Goal: Transaction & Acquisition: Purchase product/service

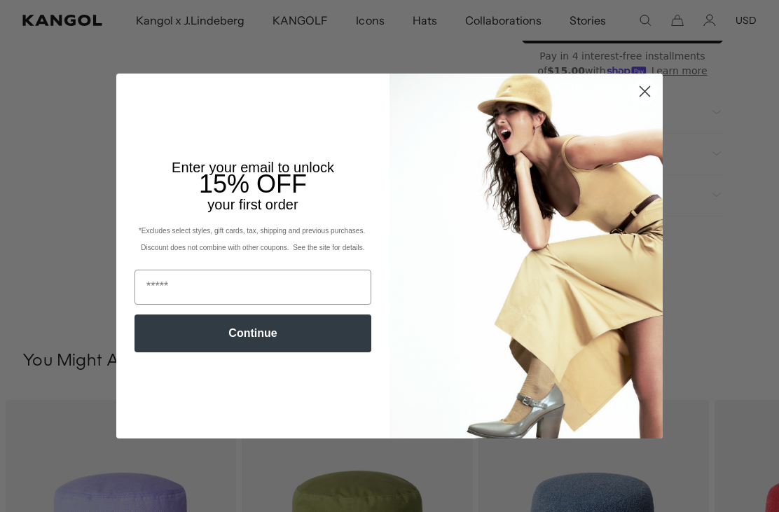
click at [637, 103] on circle "Close dialog" at bounding box center [644, 91] width 23 height 23
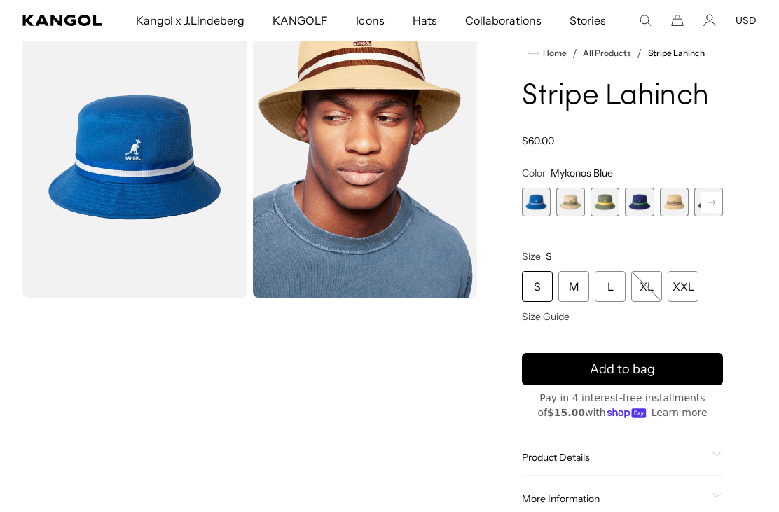
scroll to position [71, 0]
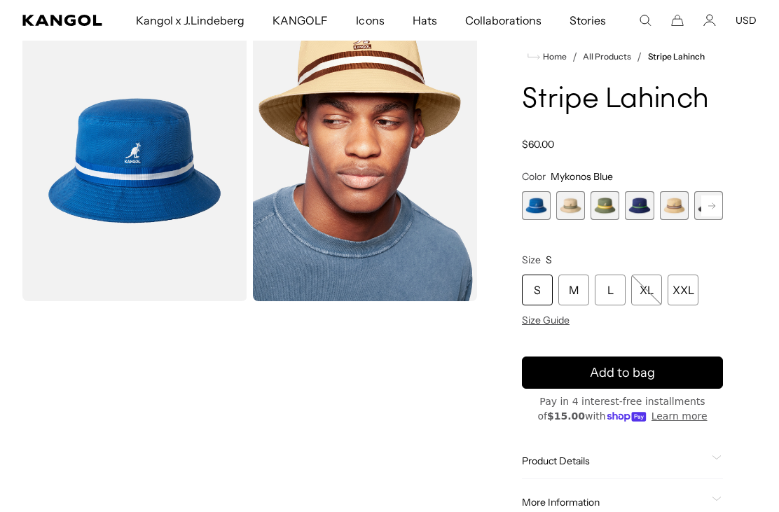
click at [539, 214] on span "1 of 9" at bounding box center [536, 205] width 29 height 29
click at [577, 209] on span "2 of 9" at bounding box center [570, 205] width 29 height 29
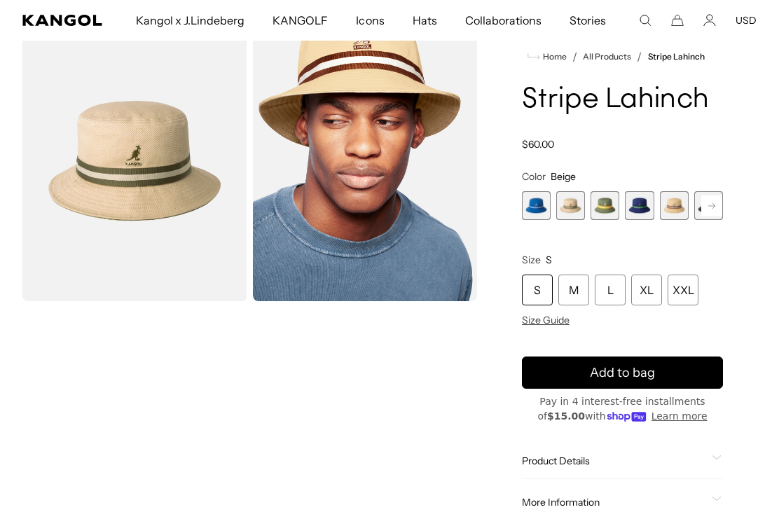
click at [602, 205] on span "3 of 9" at bounding box center [605, 205] width 29 height 29
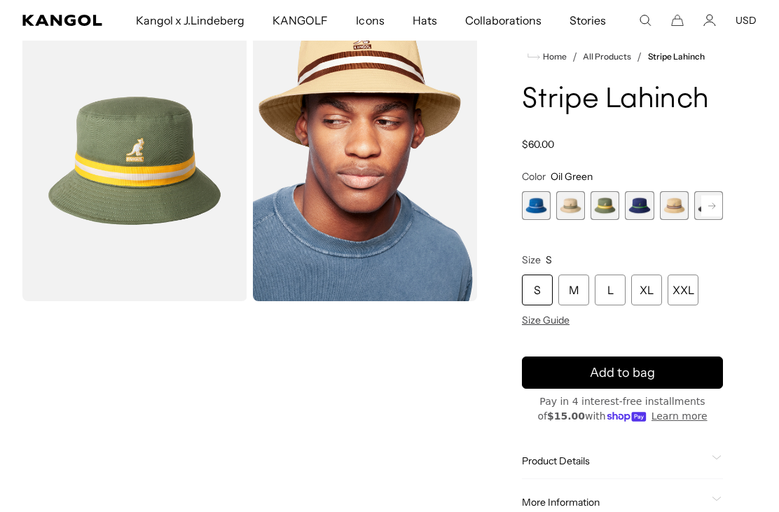
click at [638, 207] on span "4 of 9" at bounding box center [639, 205] width 29 height 29
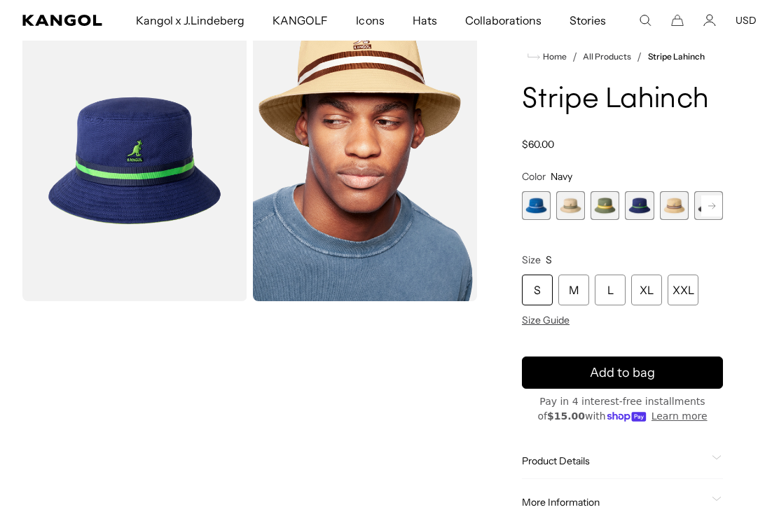
scroll to position [0, 289]
click at [671, 207] on span "5 of 9" at bounding box center [674, 205] width 29 height 29
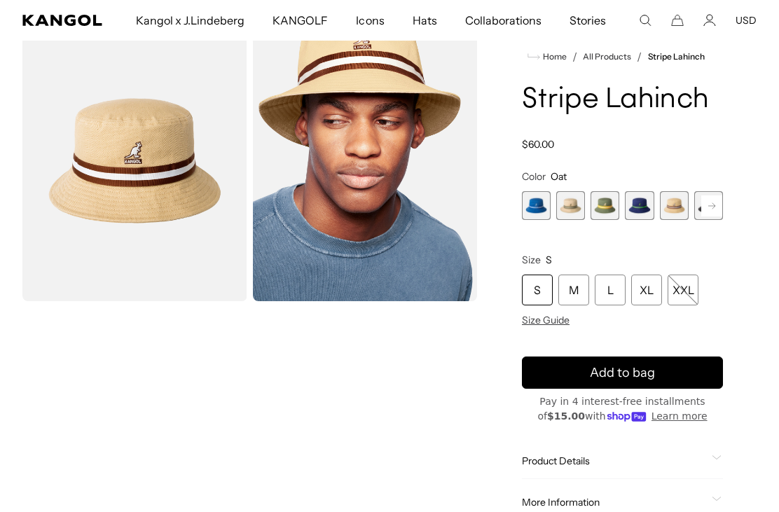
click at [710, 211] on rect at bounding box center [711, 205] width 21 height 21
click at [678, 204] on span "6 of 9" at bounding box center [674, 205] width 29 height 29
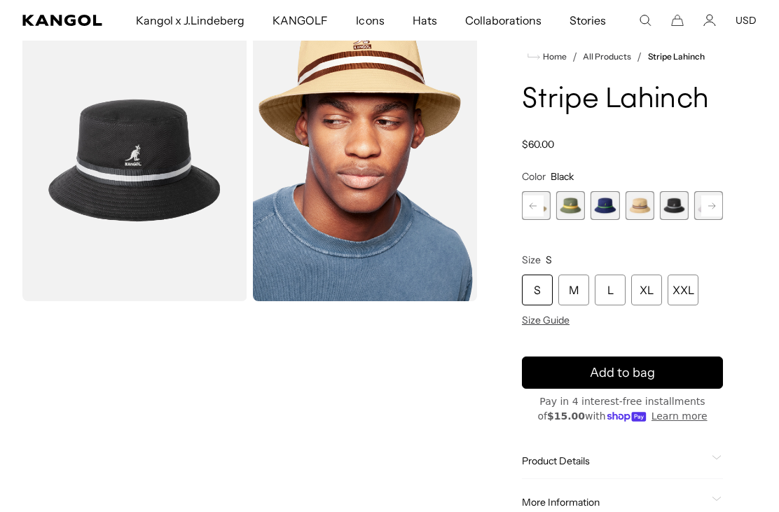
click at [707, 205] on rect at bounding box center [711, 205] width 21 height 21
click at [678, 212] on span "7 of 9" at bounding box center [674, 205] width 29 height 29
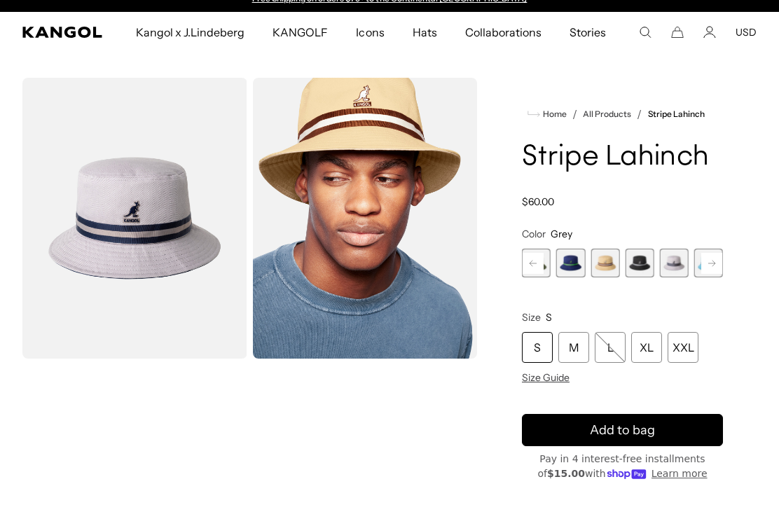
click at [713, 269] on rect at bounding box center [711, 263] width 21 height 21
click at [676, 268] on span "8 of 9" at bounding box center [674, 263] width 29 height 29
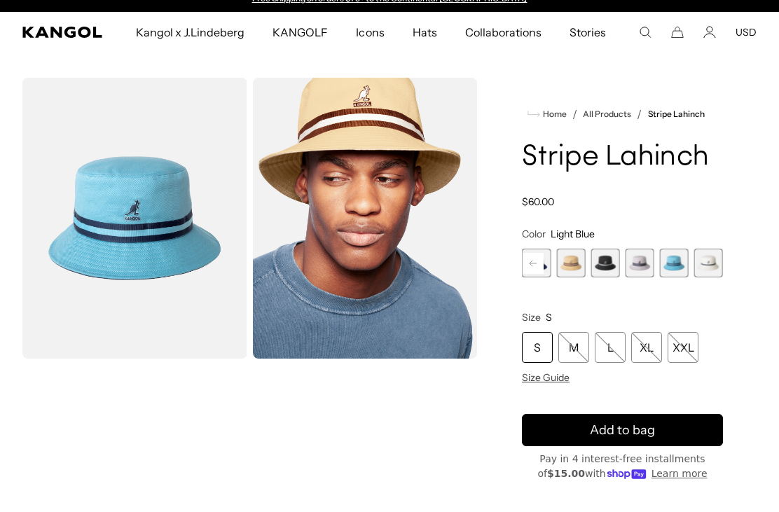
click at [712, 270] on span "9 of 9" at bounding box center [708, 263] width 29 height 29
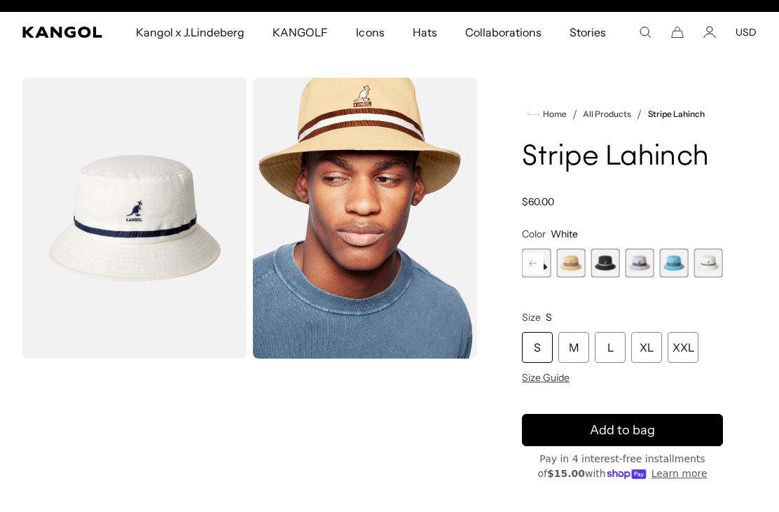
scroll to position [0, 289]
click at [631, 266] on span "7 of 9" at bounding box center [640, 263] width 29 height 29
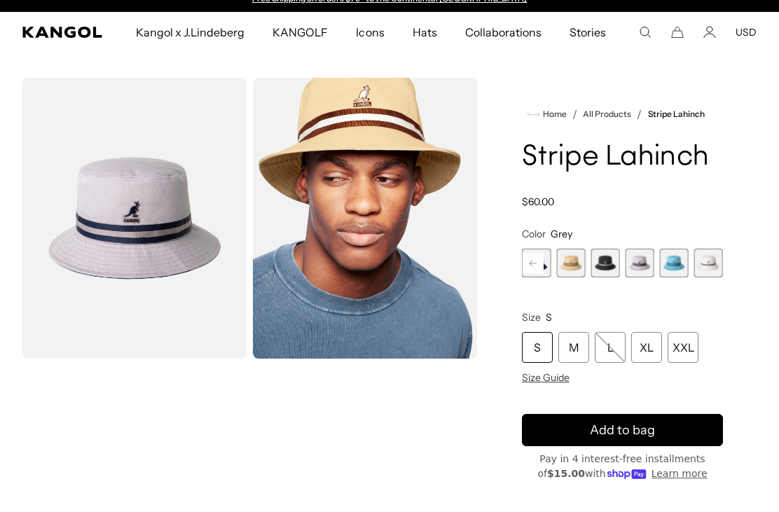
click at [708, 266] on span "9 of 9" at bounding box center [708, 263] width 29 height 29
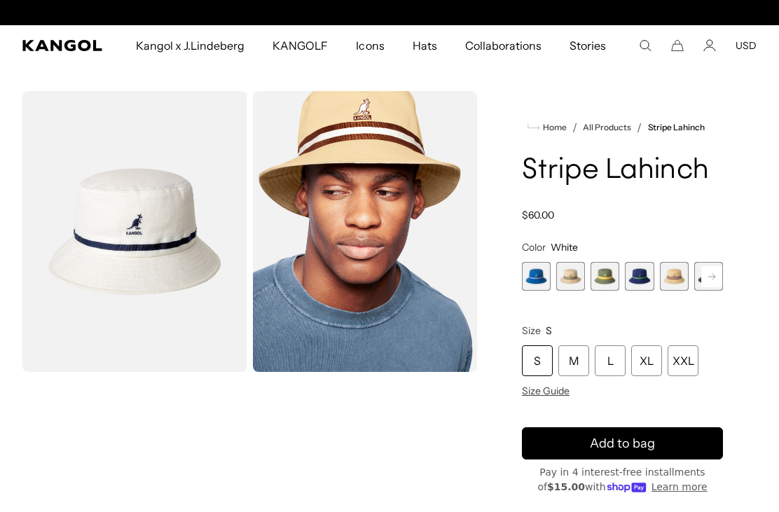
click at [537, 281] on span "1 of 9" at bounding box center [536, 276] width 29 height 29
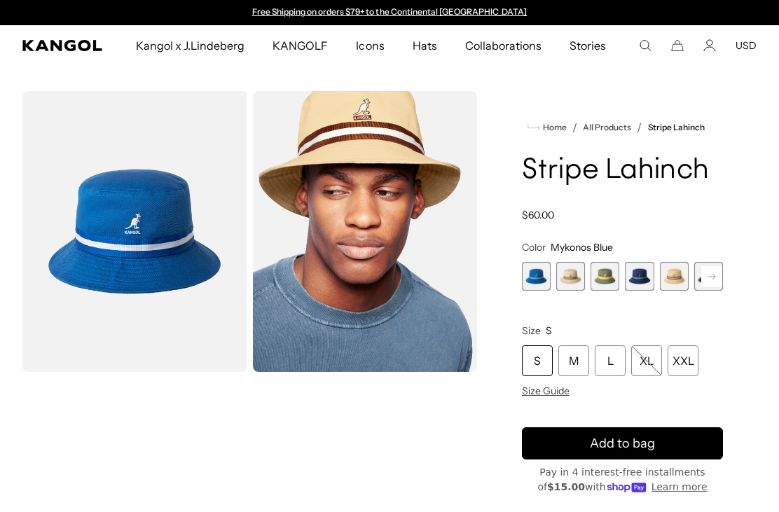
click at [583, 280] on span "2 of 9" at bounding box center [570, 276] width 29 height 29
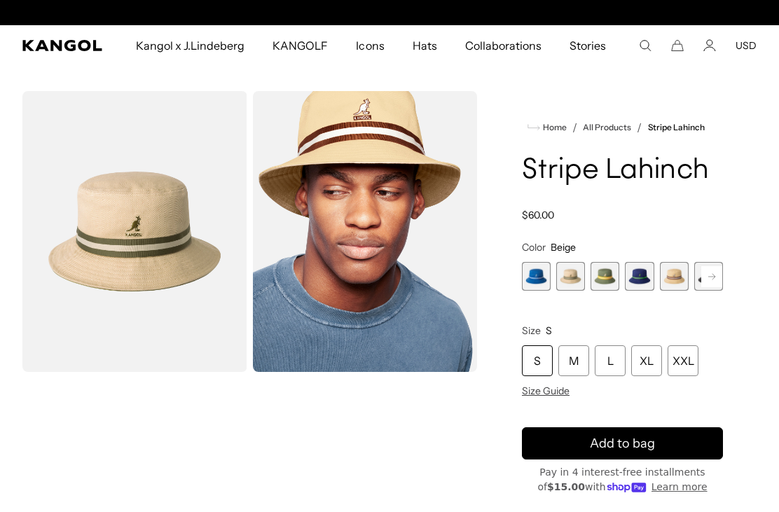
scroll to position [0, 289]
click at [611, 278] on span "3 of 9" at bounding box center [605, 276] width 29 height 29
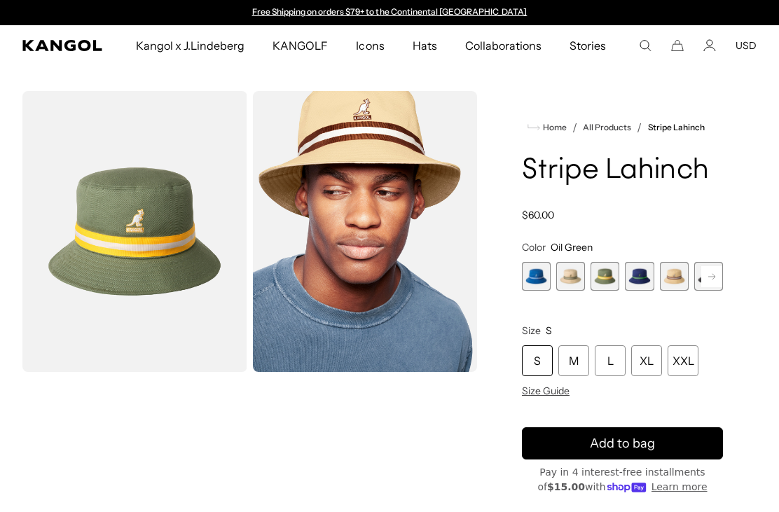
click at [638, 281] on span "4 of 9" at bounding box center [639, 276] width 29 height 29
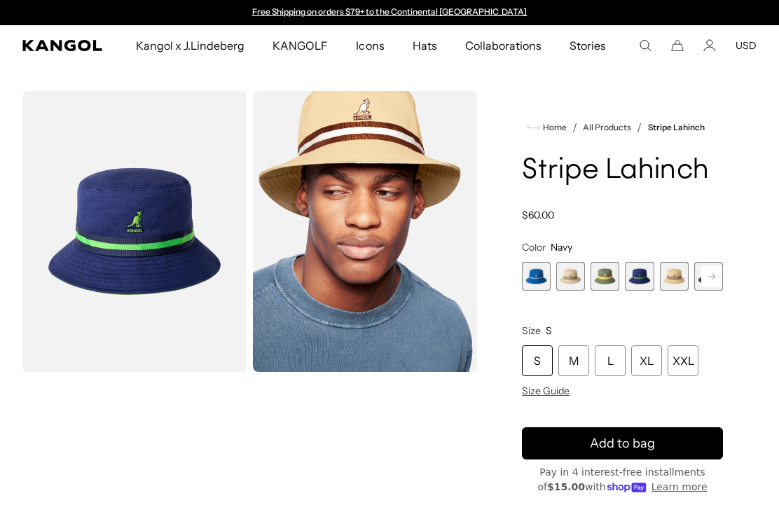
click at [678, 278] on span "5 of 9" at bounding box center [674, 276] width 29 height 29
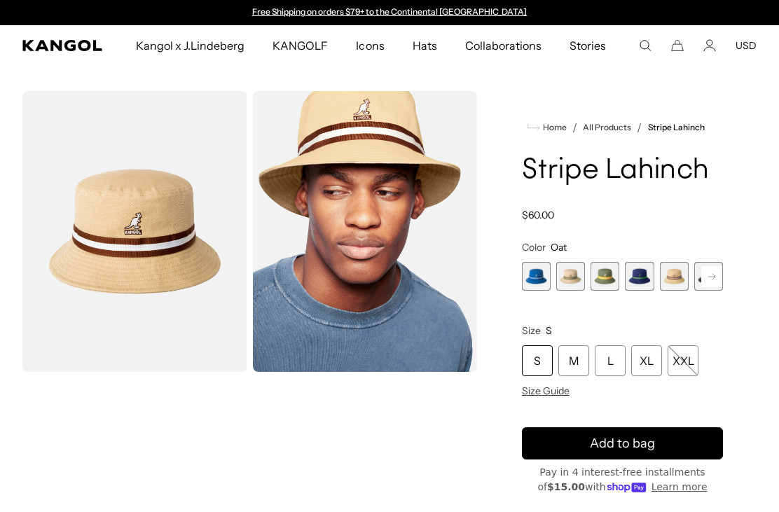
click at [579, 281] on span "2 of 9" at bounding box center [570, 276] width 29 height 29
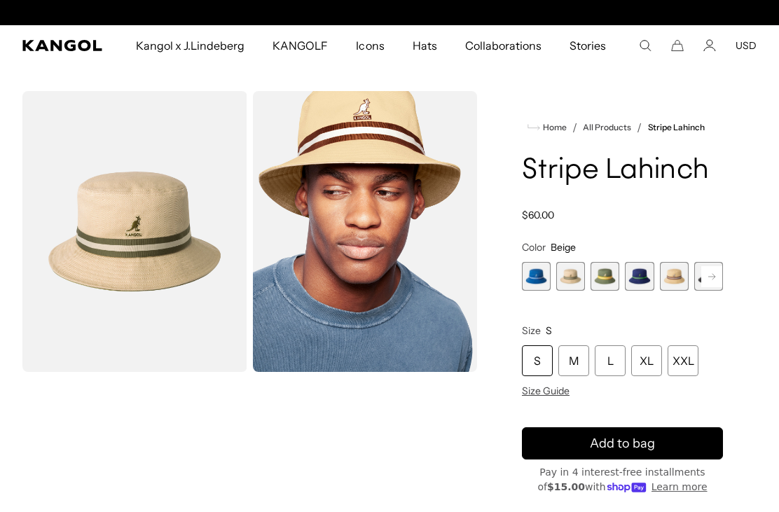
scroll to position [0, 289]
click at [570, 278] on span "2 of 9" at bounding box center [570, 276] width 29 height 29
click at [532, 280] on span "1 of 9" at bounding box center [536, 276] width 29 height 29
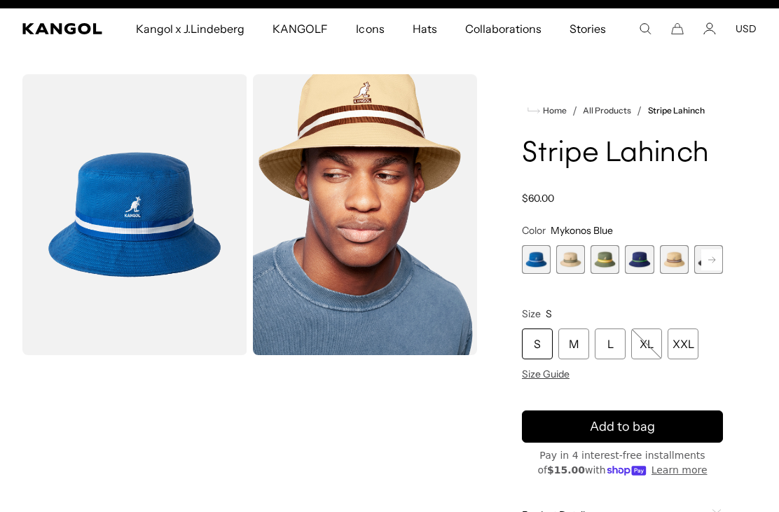
scroll to position [0, 289]
click at [645, 250] on span "4 of 9" at bounding box center [639, 259] width 29 height 29
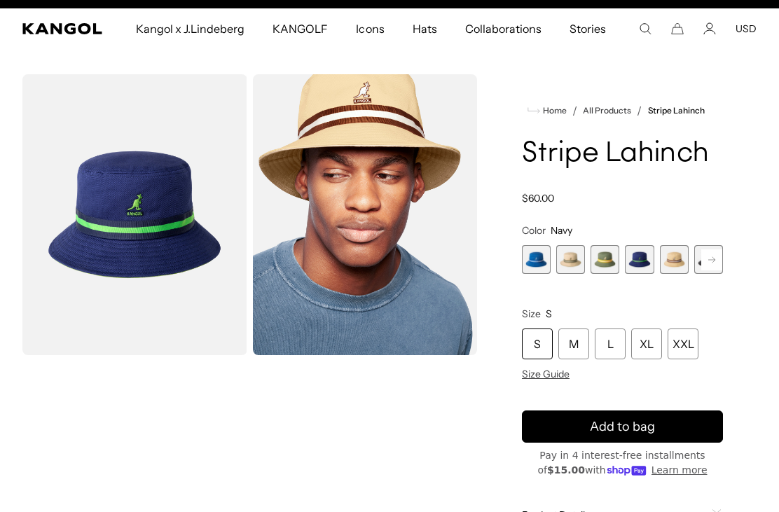
click at [555, 369] on span "Size Guide" at bounding box center [546, 374] width 48 height 13
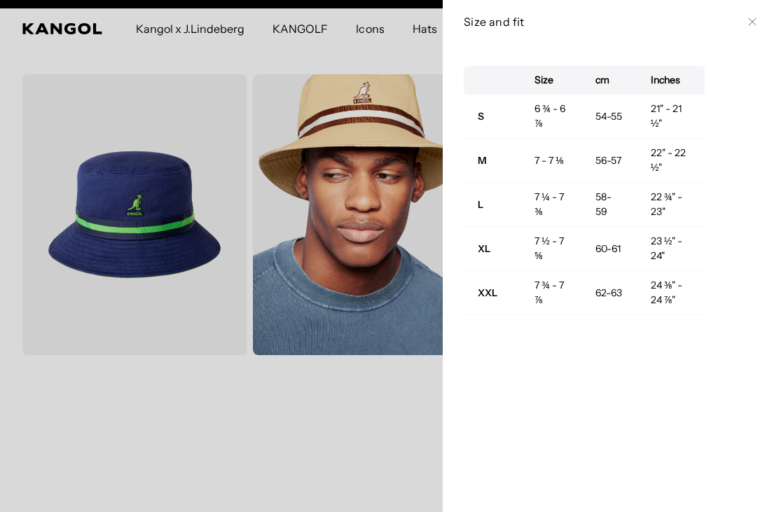
click at [753, 27] on button "Close" at bounding box center [752, 21] width 11 height 11
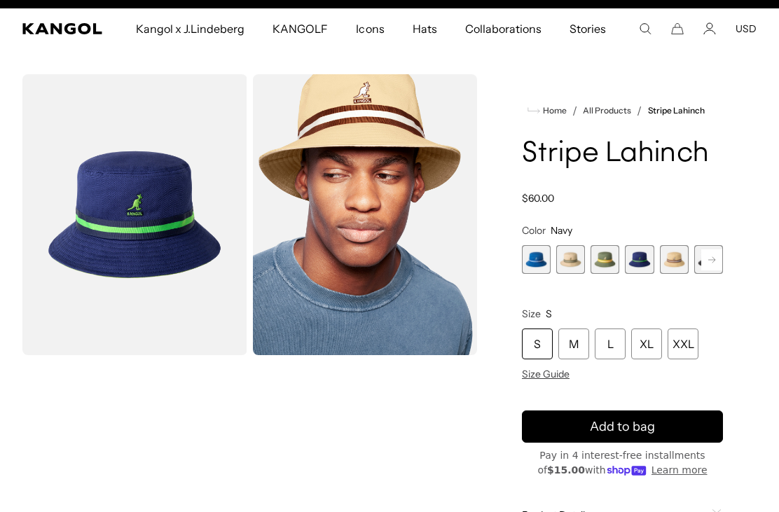
click at [539, 263] on span "1 of 9" at bounding box center [536, 259] width 29 height 29
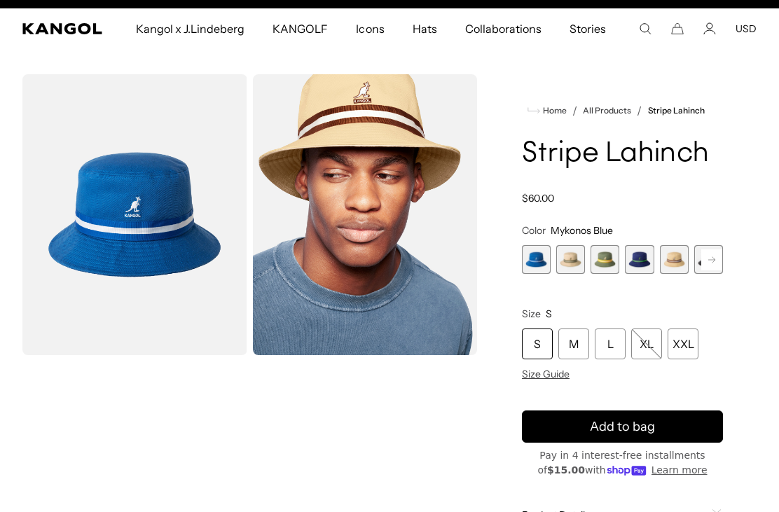
scroll to position [0, 289]
click at [551, 372] on span "Size Guide" at bounding box center [546, 374] width 48 height 13
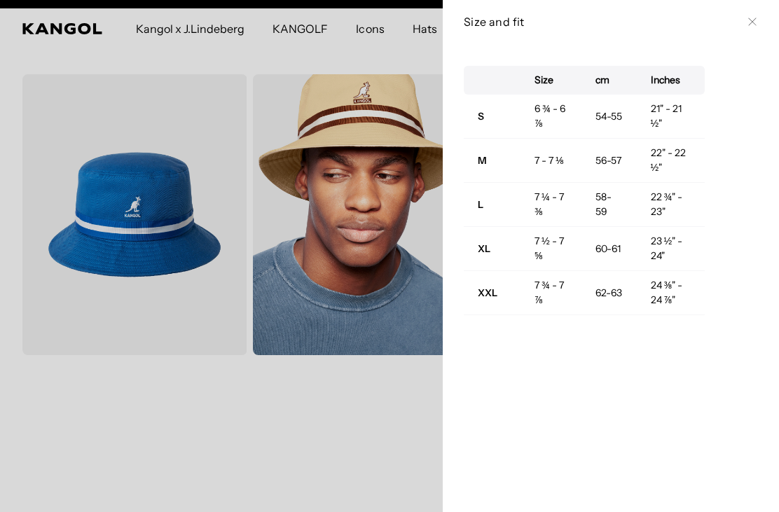
scroll to position [0, 0]
click at [92, 230] on div at bounding box center [389, 256] width 779 height 512
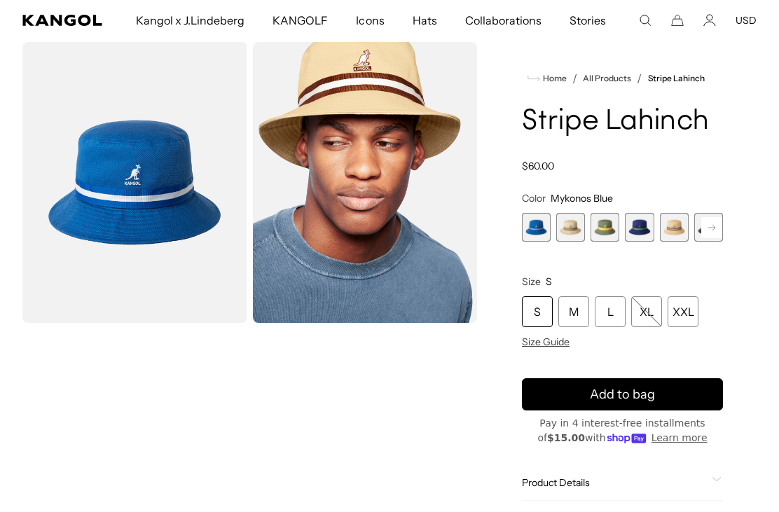
scroll to position [0, 289]
click at [570, 226] on span "2 of 9" at bounding box center [570, 227] width 29 height 29
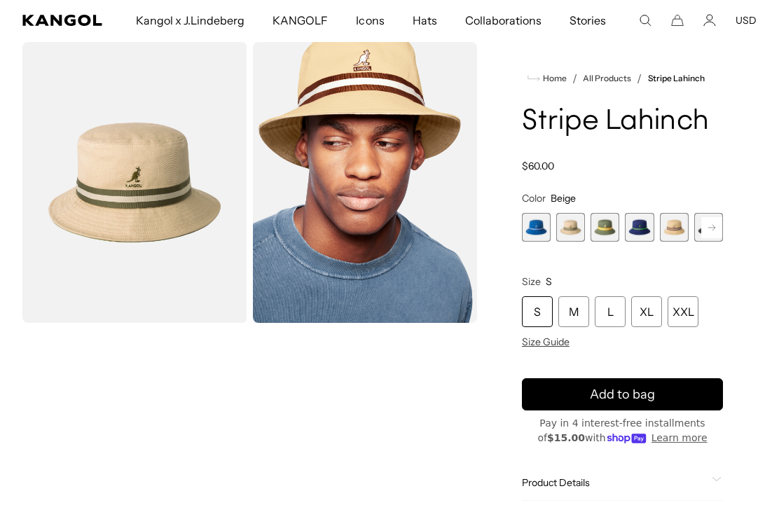
scroll to position [0, 289]
click at [611, 232] on span "3 of 9" at bounding box center [605, 227] width 29 height 29
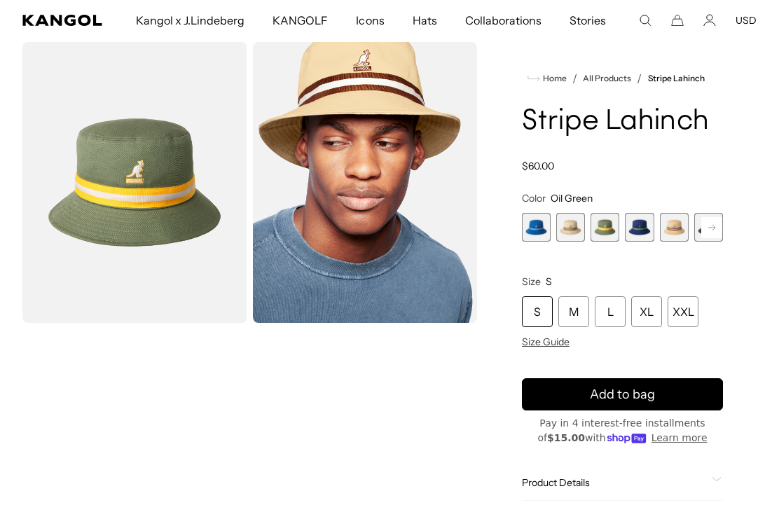
click at [643, 225] on span "4 of 9" at bounding box center [639, 227] width 29 height 29
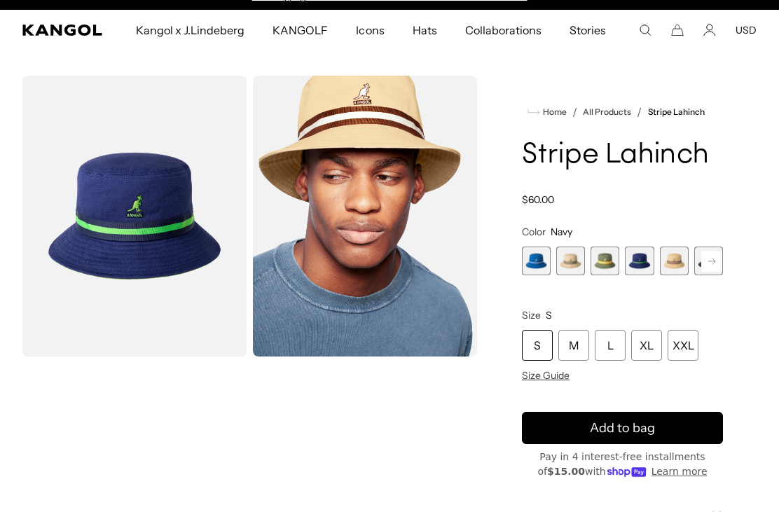
click at [676, 262] on span "5 of 9" at bounding box center [674, 261] width 29 height 29
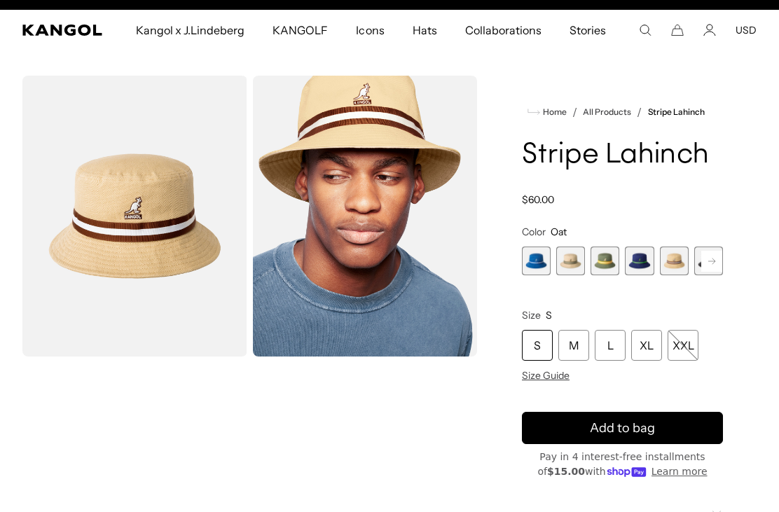
scroll to position [0, 289]
click at [720, 264] on rect at bounding box center [711, 261] width 21 height 21
click at [681, 259] on span "6 of 9" at bounding box center [674, 261] width 29 height 29
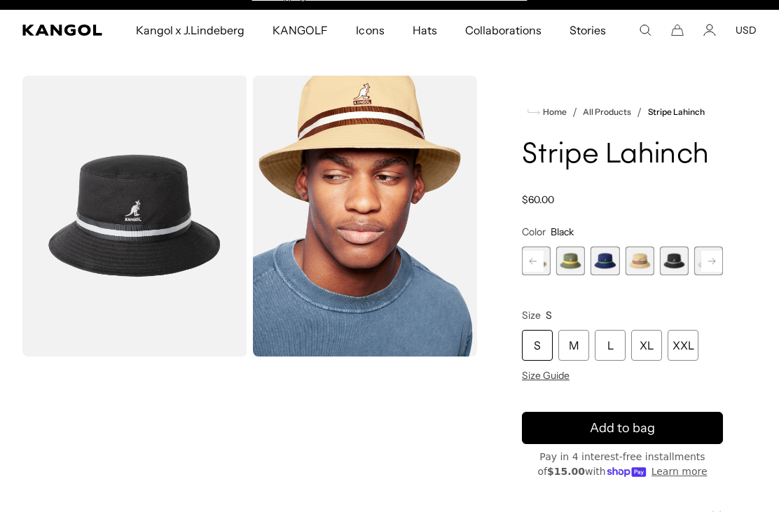
click at [710, 252] on rect at bounding box center [711, 261] width 21 height 21
click at [676, 257] on span "7 of 9" at bounding box center [674, 261] width 29 height 29
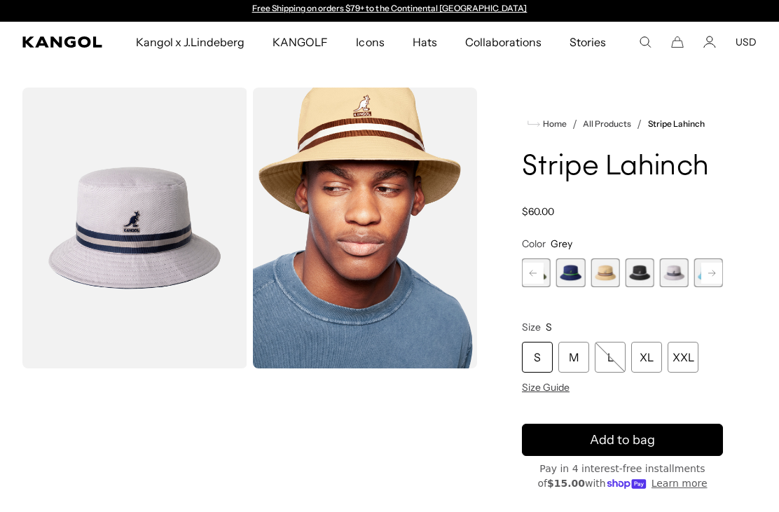
scroll to position [13, 0]
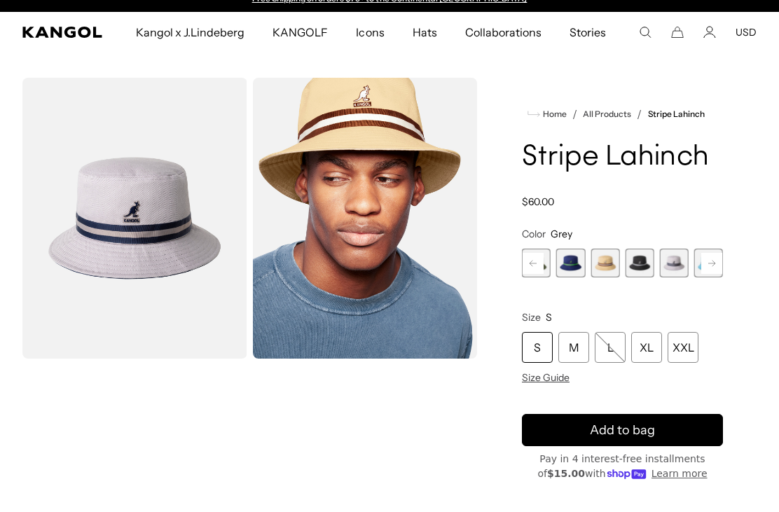
click at [713, 265] on rect at bounding box center [711, 263] width 21 height 21
click at [681, 267] on span "8 of 9" at bounding box center [674, 263] width 29 height 29
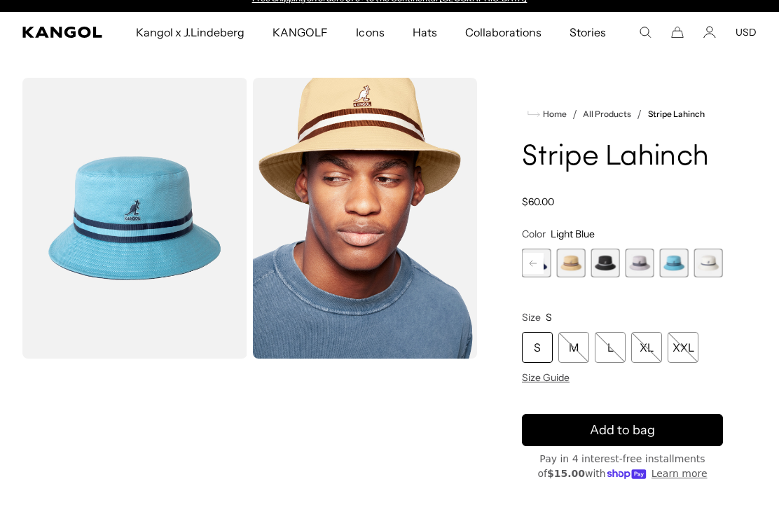
click at [643, 259] on span "7 of 9" at bounding box center [640, 263] width 29 height 29
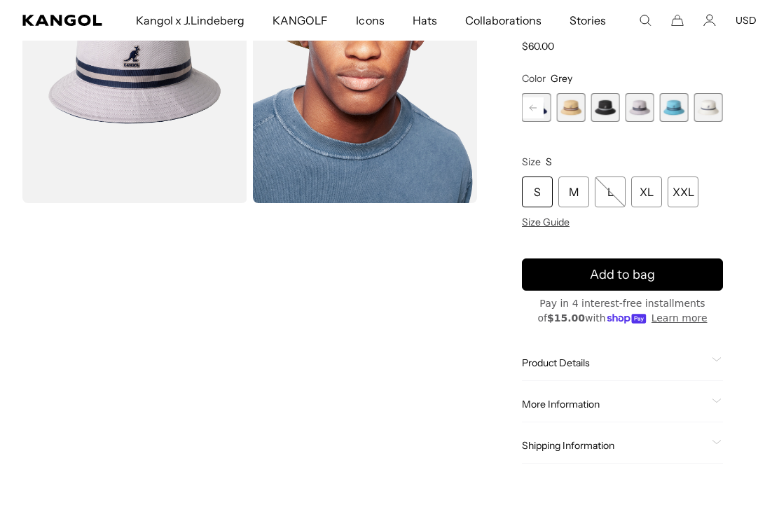
scroll to position [168, 0]
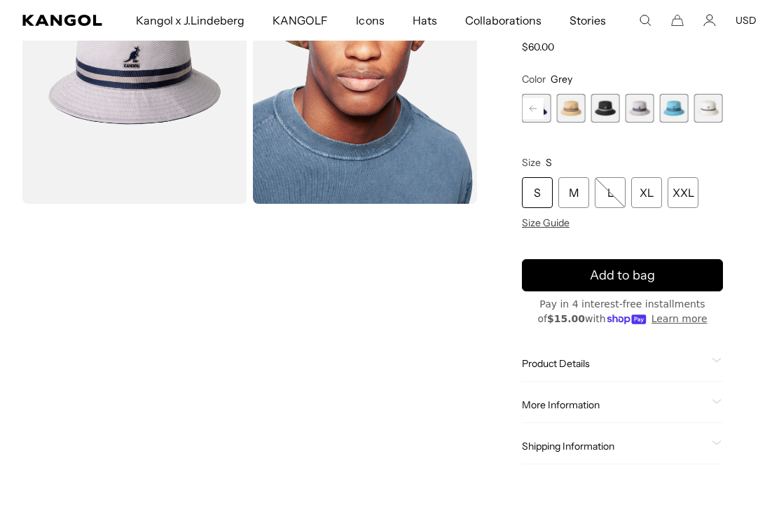
click at [665, 278] on button "Add to bag" at bounding box center [622, 275] width 201 height 32
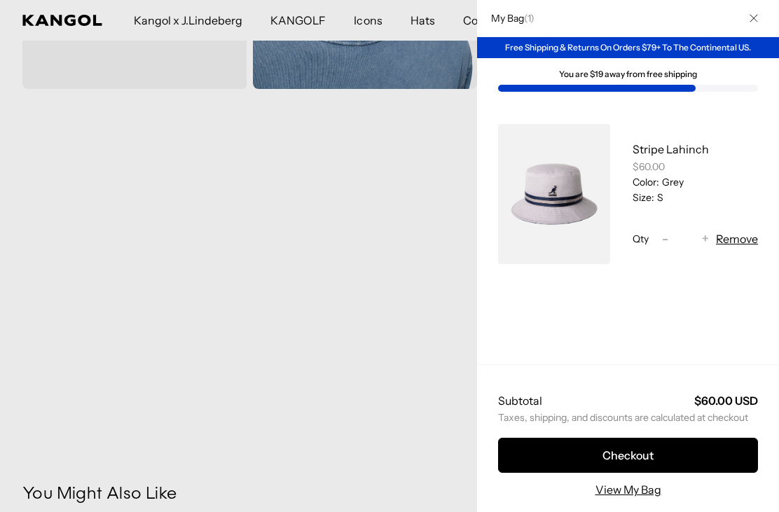
scroll to position [0, 0]
